Goal: Transaction & Acquisition: Purchase product/service

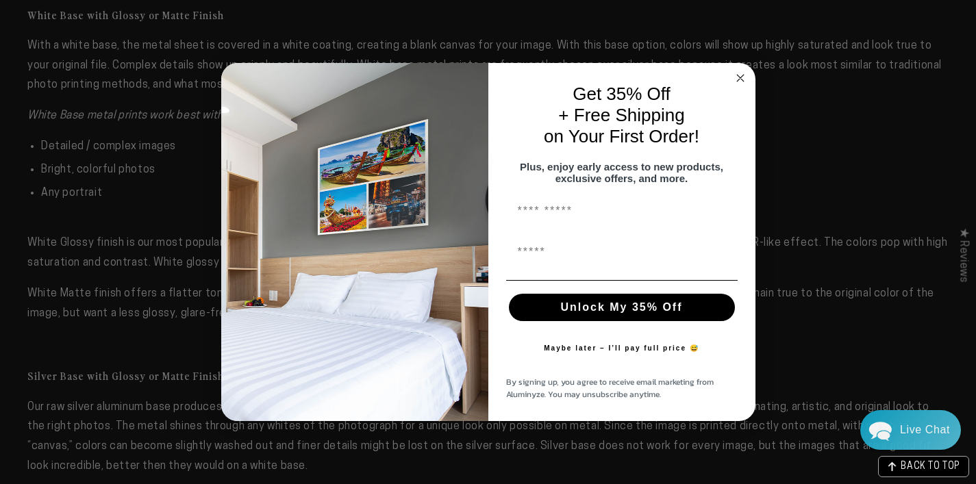
click at [740, 75] on icon "Close dialog" at bounding box center [740, 78] width 7 height 7
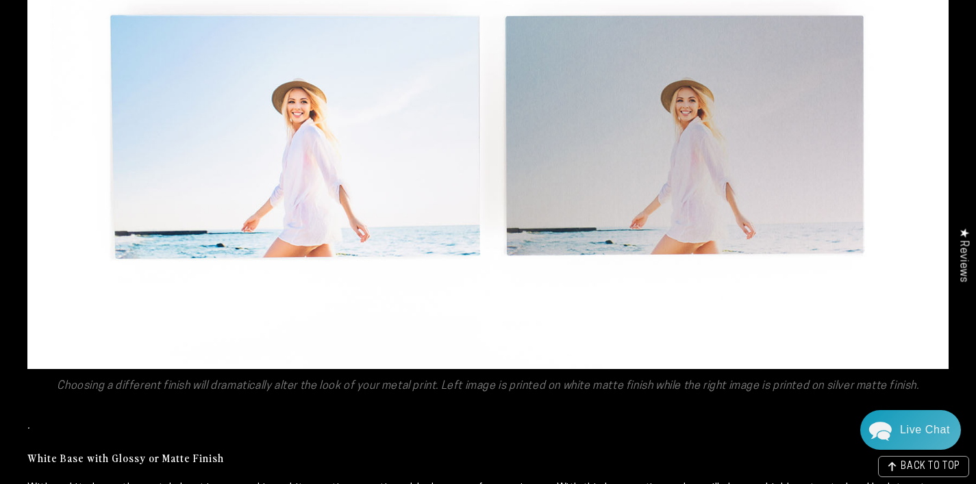
scroll to position [1492, 0]
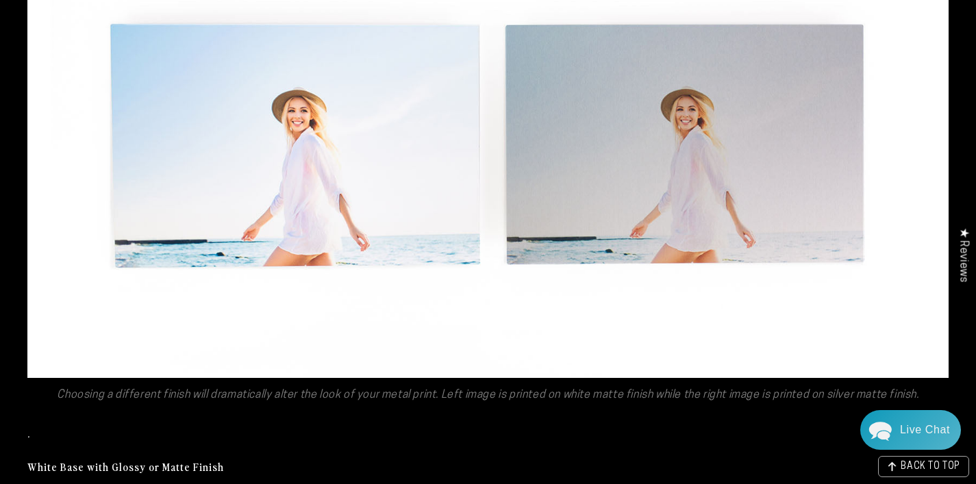
click at [364, 158] on img at bounding box center [488, 153] width 922 height 449
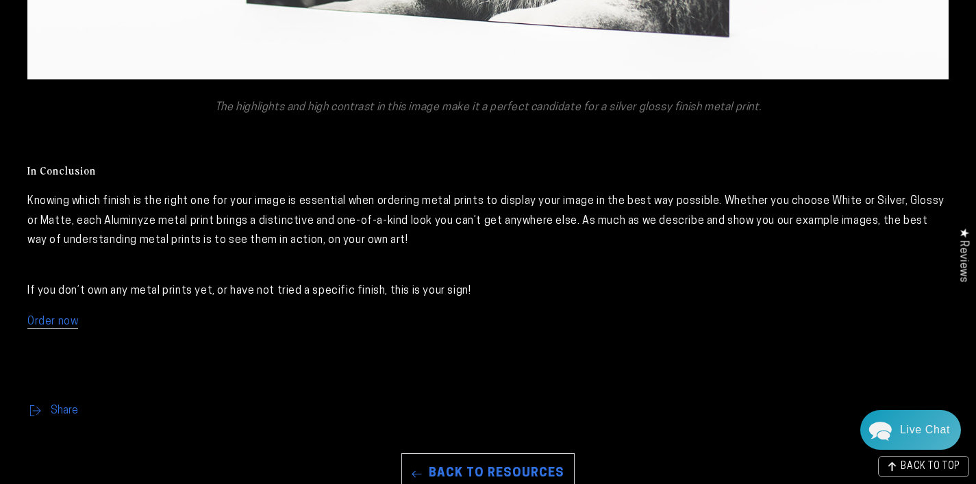
scroll to position [3551, 0]
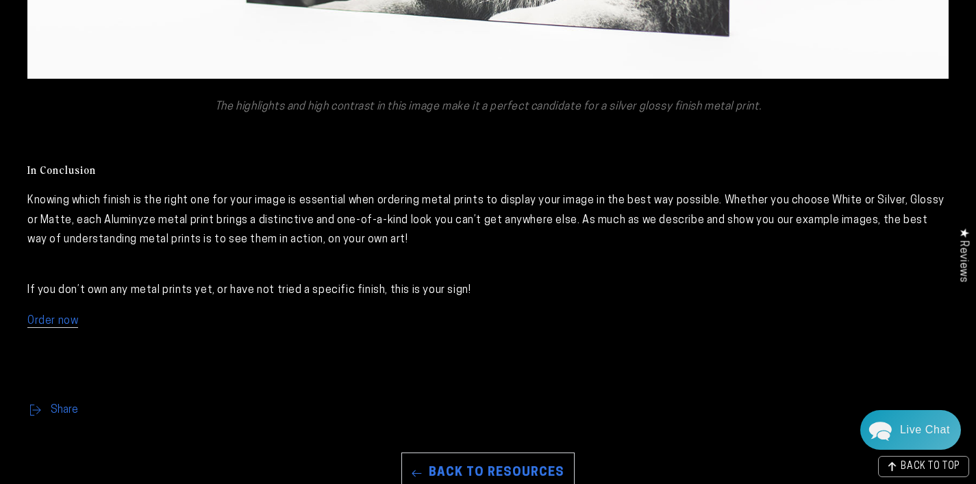
click at [63, 323] on link "Order now" at bounding box center [52, 322] width 51 height 12
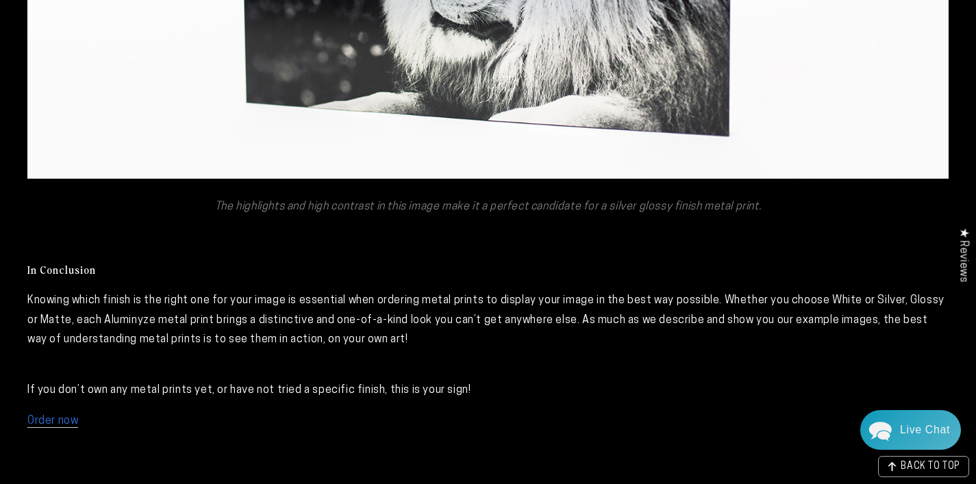
scroll to position [3450, 0]
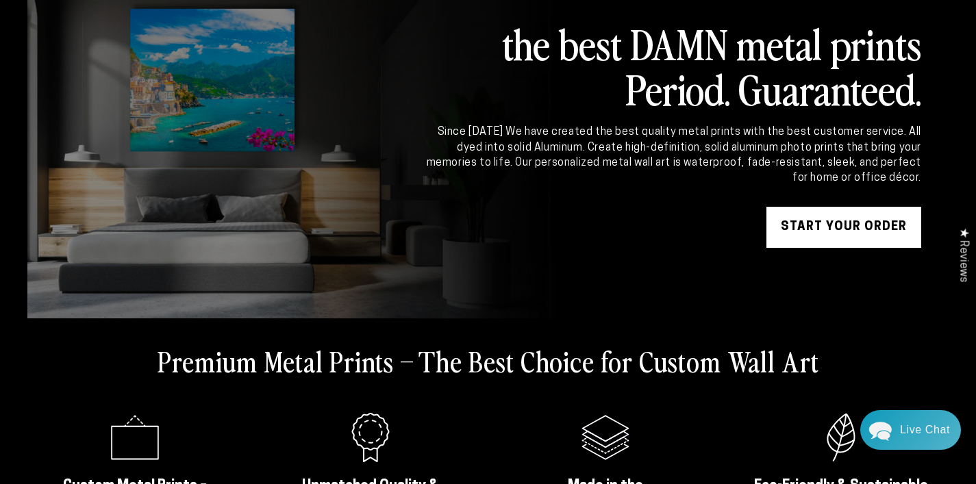
scroll to position [86, 0]
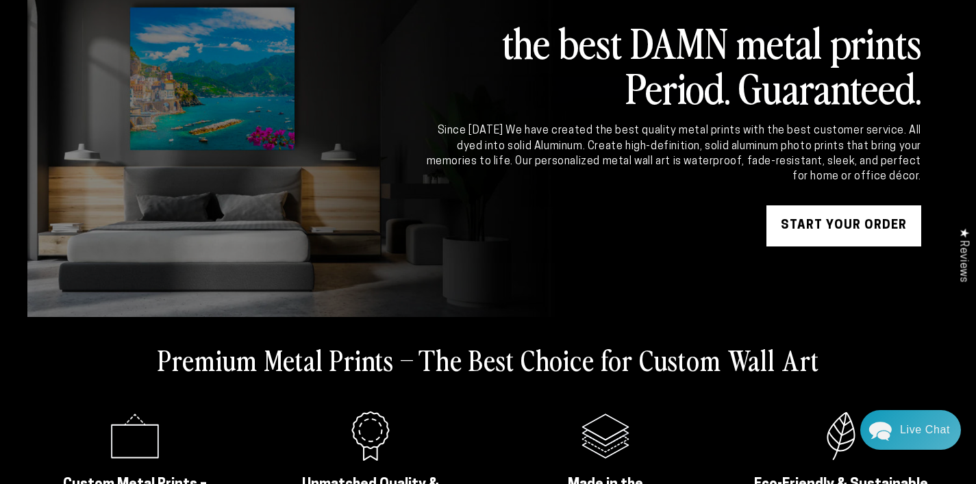
click at [818, 217] on link "START YOUR Order" at bounding box center [844, 226] width 155 height 41
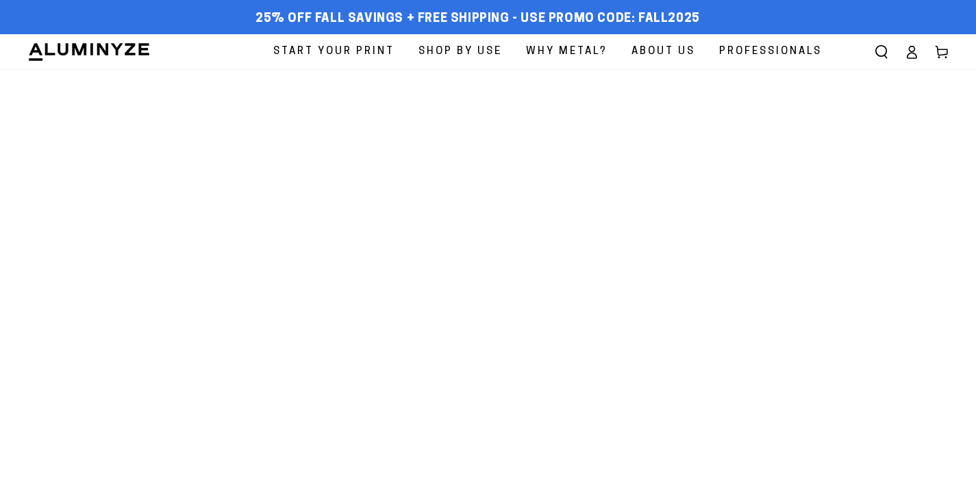
select select "**********"
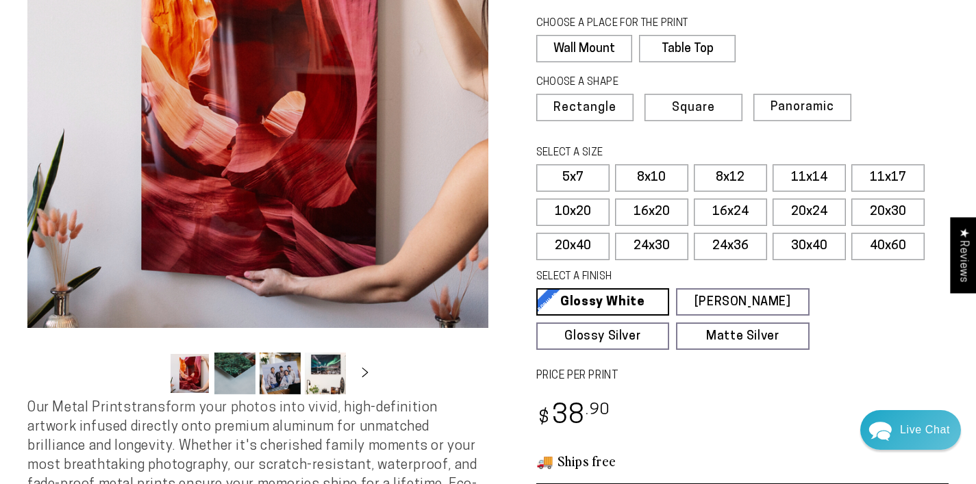
scroll to position [201, 0]
click at [819, 241] on label "30x40" at bounding box center [809, 247] width 73 height 27
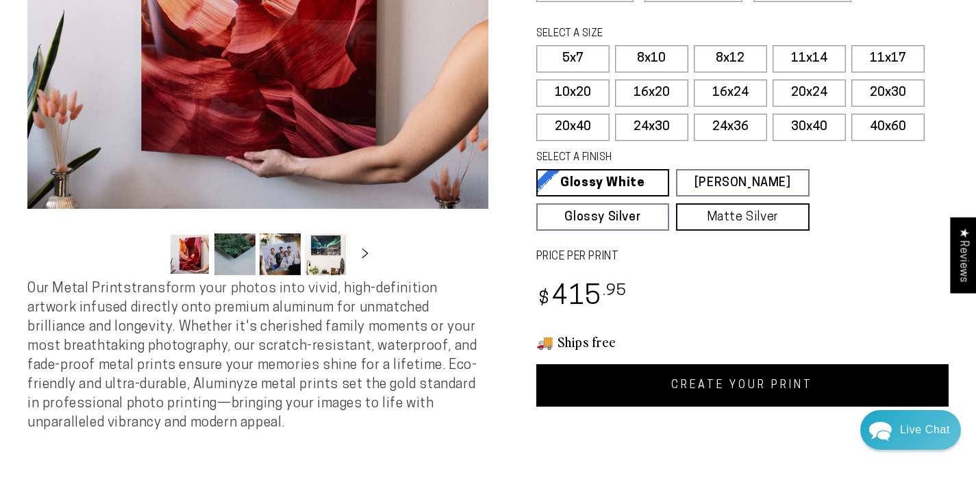
scroll to position [320, 0]
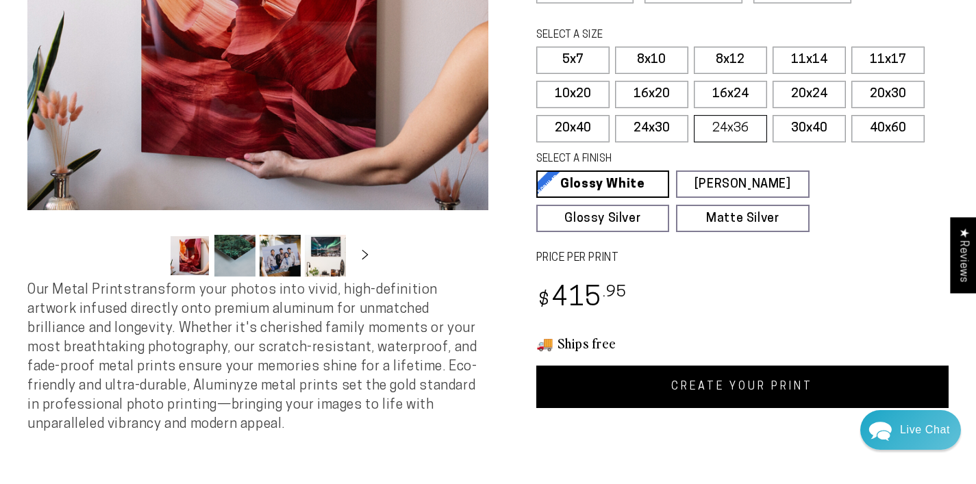
click at [728, 133] on label "24x36" at bounding box center [730, 128] width 73 height 27
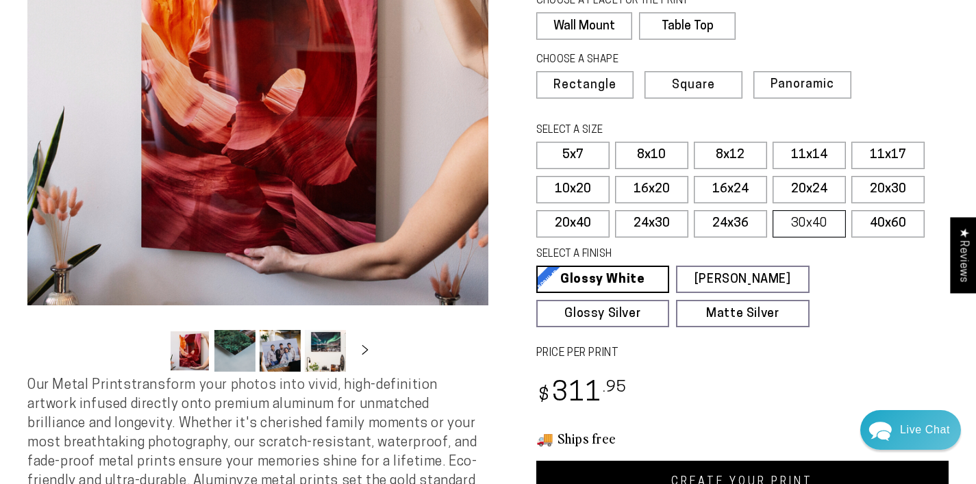
scroll to position [223, 0]
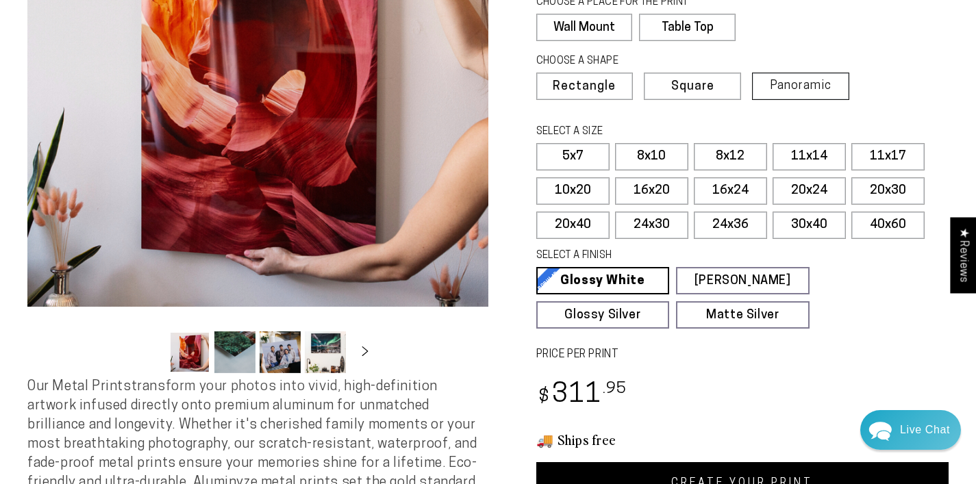
click at [805, 85] on span "Panoramic" at bounding box center [801, 85] width 62 height 13
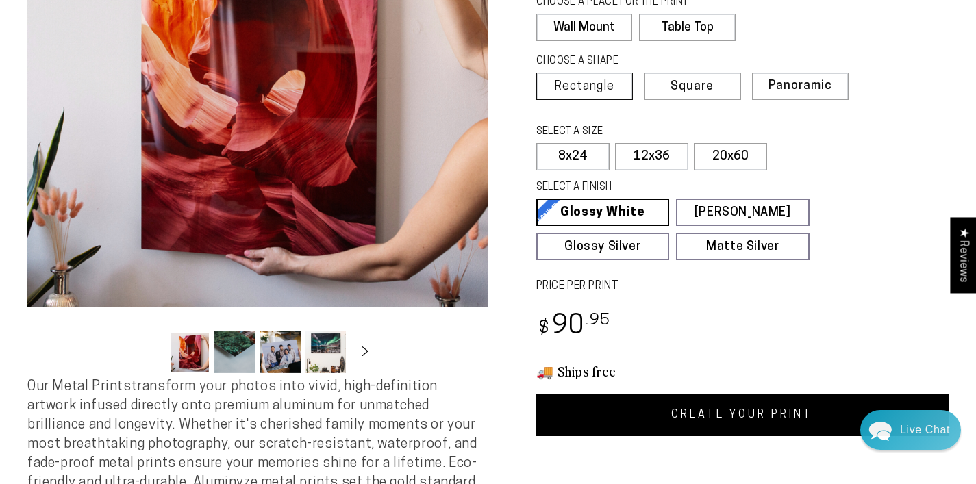
click at [614, 85] on span "Rectangle" at bounding box center [584, 87] width 60 height 12
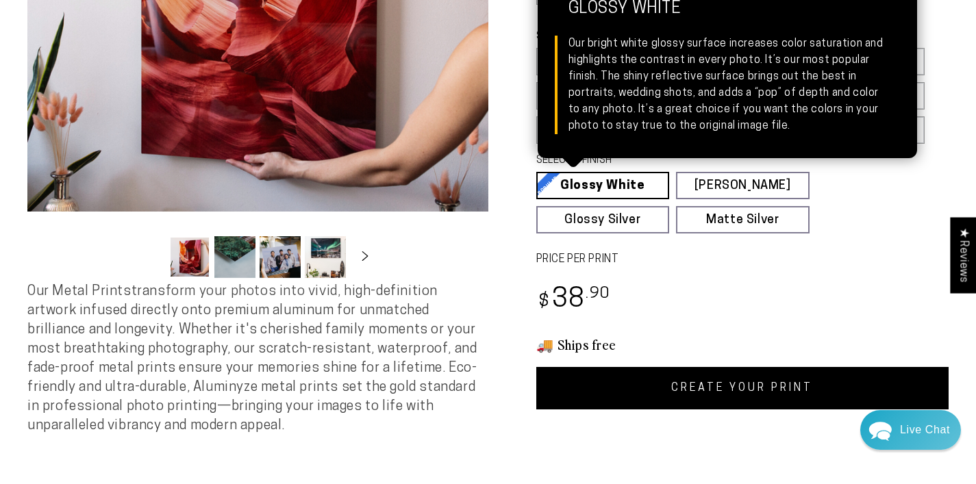
scroll to position [315, 0]
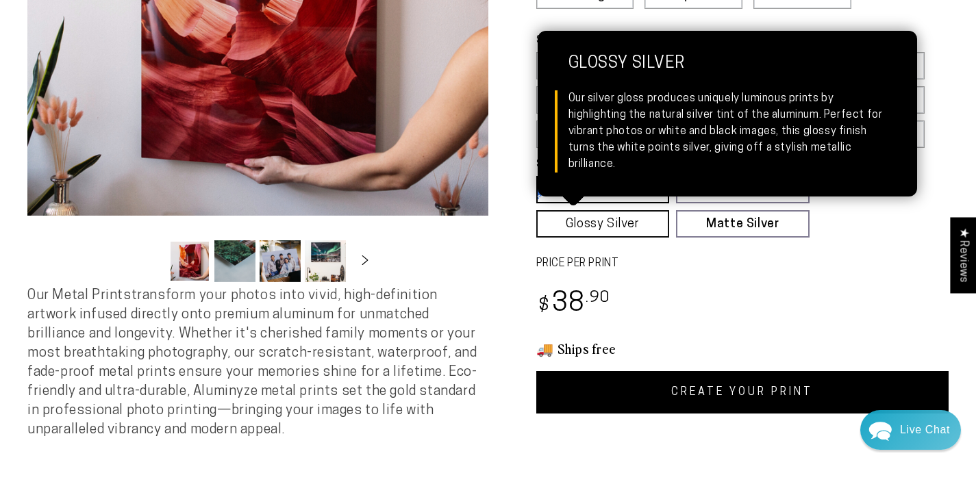
click at [592, 222] on link "Glossy Silver Glossy Silver Our silver gloss produces uniquely luminous prints …" at bounding box center [604, 223] width 134 height 27
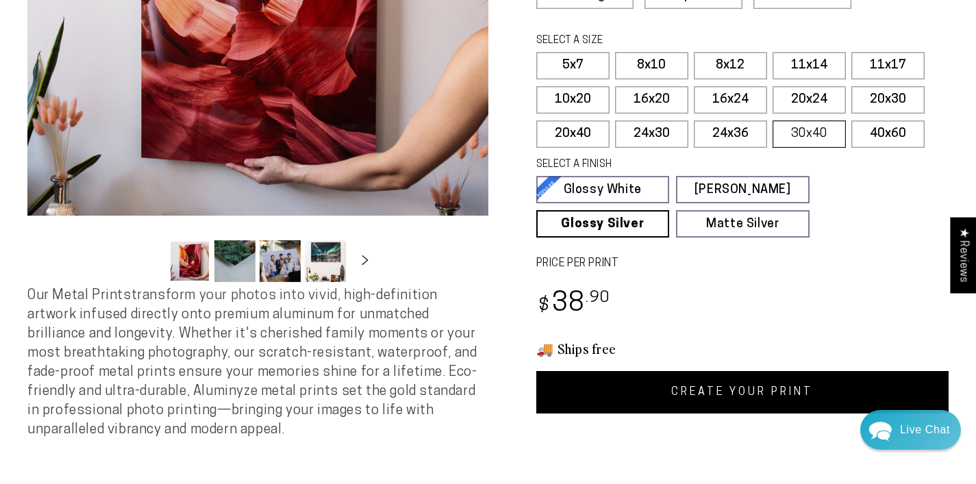
click at [806, 127] on label "30x40" at bounding box center [809, 134] width 73 height 27
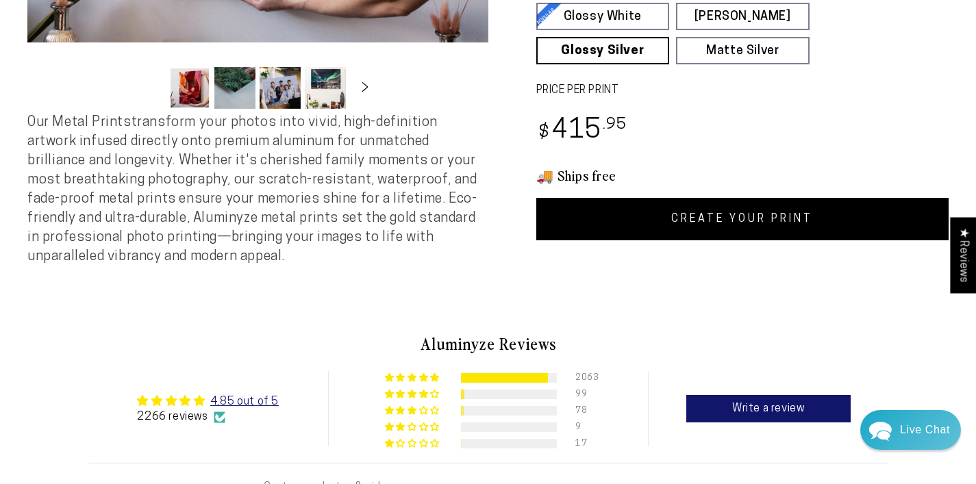
scroll to position [487, 0]
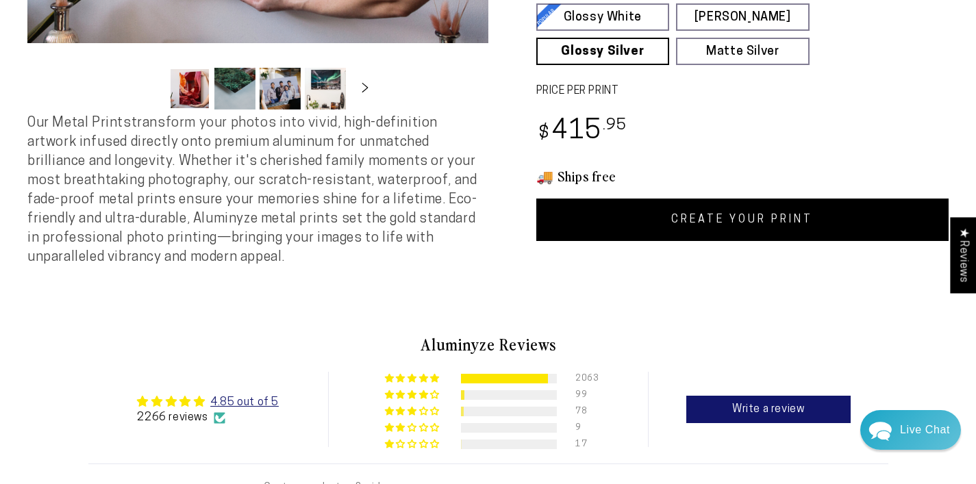
click at [765, 220] on link "CREATE YOUR PRINT" at bounding box center [743, 220] width 413 height 42
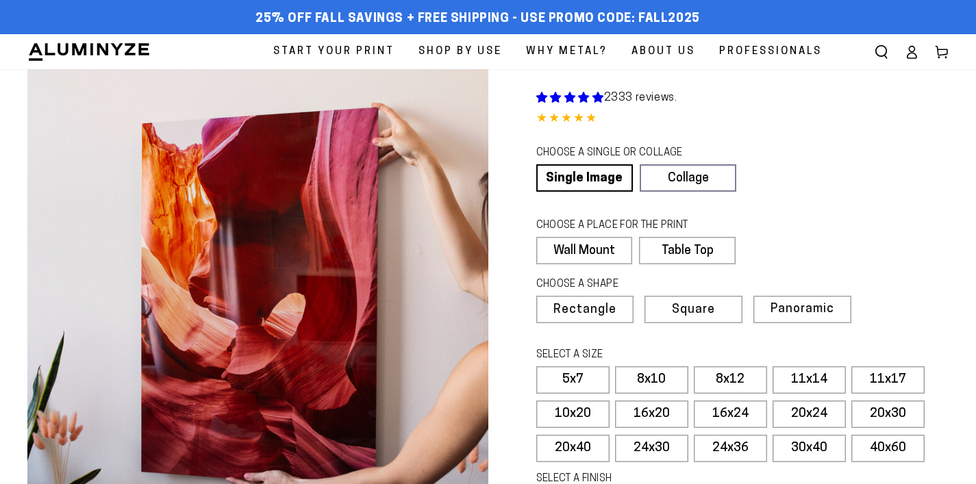
scroll to position [487, 0]
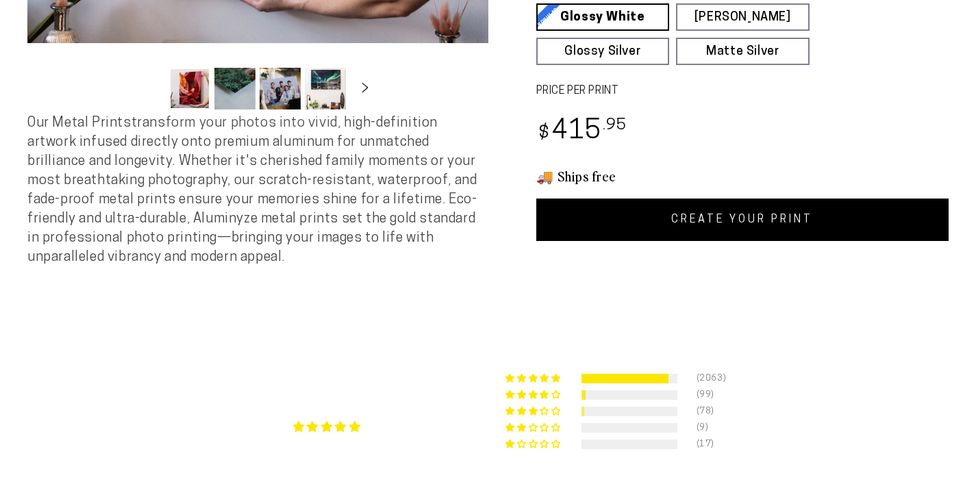
select select "**********"
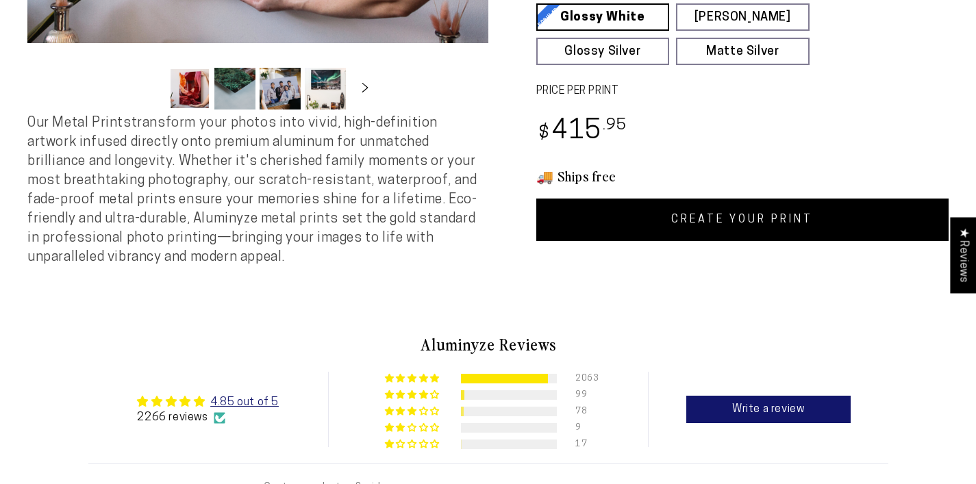
scroll to position [0, 0]
click at [695, 226] on link "CREATE YOUR PRINT" at bounding box center [743, 220] width 413 height 42
